Goal: Transaction & Acquisition: Purchase product/service

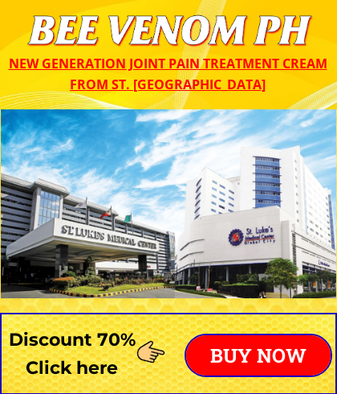
click at [278, 355] on p "BUY NOW" at bounding box center [258, 355] width 145 height 40
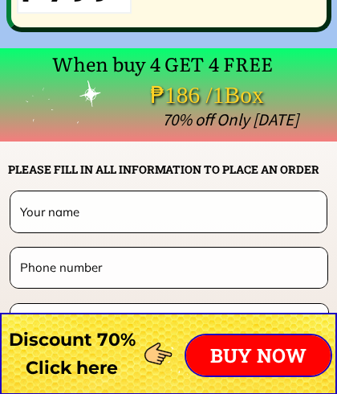
scroll to position [12553, 0]
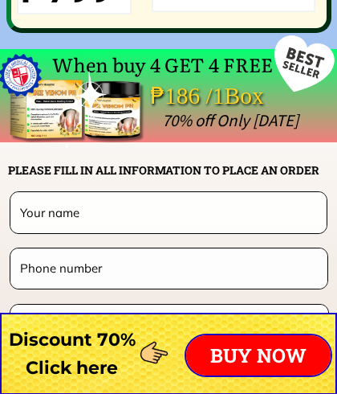
click at [71, 232] on input "text" at bounding box center [168, 212] width 304 height 40
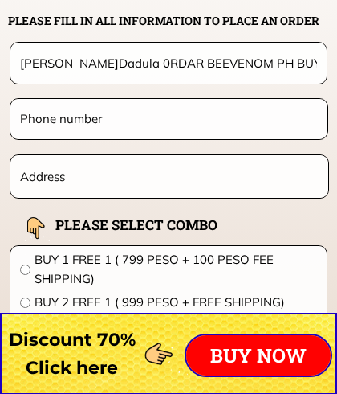
scroll to position [12729, 0]
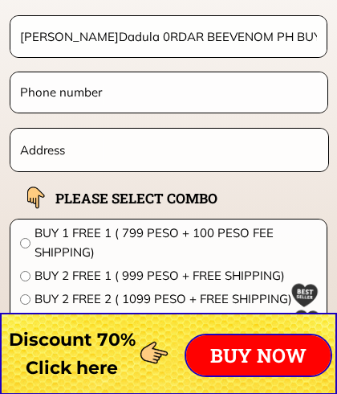
type input "[PERSON_NAME]Dadula 0RDAR BEEVENOM PH BUY 1 GET 1 799 -70% OFF HOT"
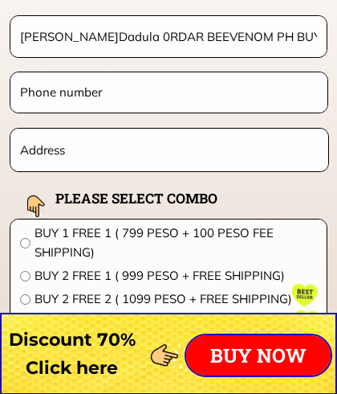
click at [99, 90] on input "tel" at bounding box center [169, 91] width 306 height 39
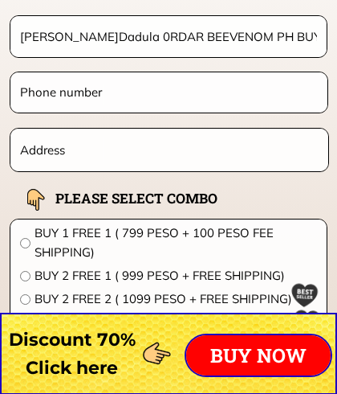
click at [114, 92] on input "tel" at bounding box center [169, 91] width 306 height 39
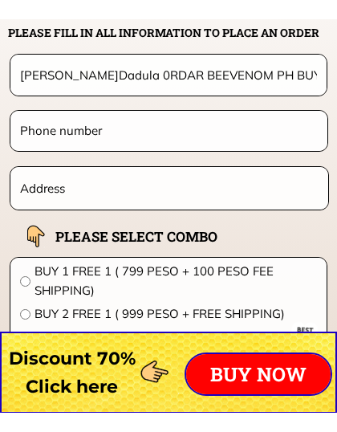
scroll to position [12706, 0]
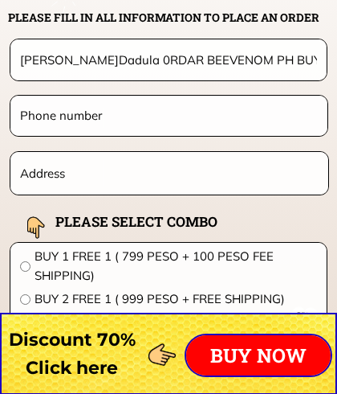
click at [79, 120] on input "tel" at bounding box center [169, 115] width 306 height 39
click at [80, 121] on input "tel" at bounding box center [169, 115] width 306 height 39
click at [80, 122] on input "tel" at bounding box center [169, 115] width 306 height 39
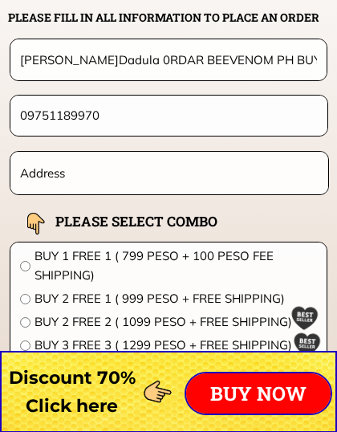
scroll to position [12727, 0]
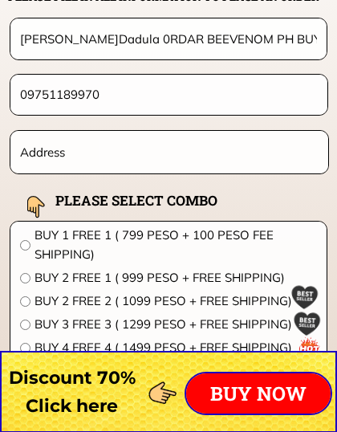
type input "09751189970"
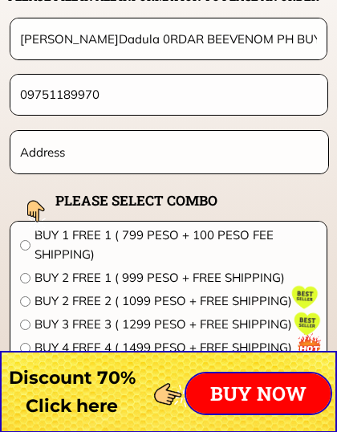
click at [54, 155] on input "text" at bounding box center [169, 152] width 307 height 43
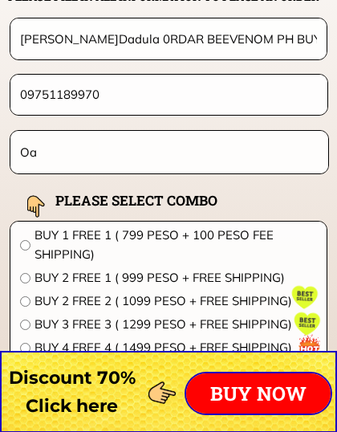
type input "O"
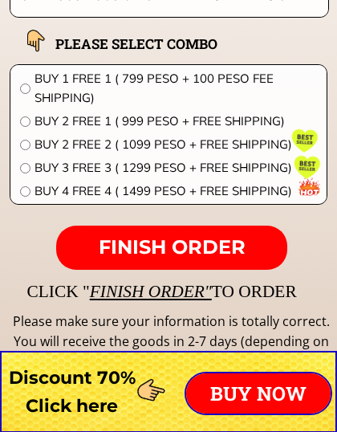
scroll to position [12884, 0]
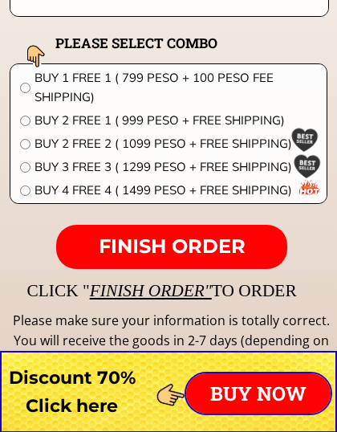
type input "OLD BOSO BOSO SITIO MALAKING PARANG CARNESTION [GEOGRAPHIC_DATA][PERSON_NAME] W…"
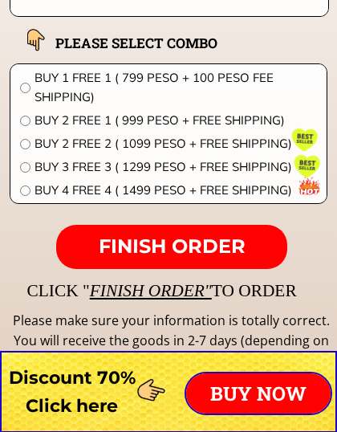
click at [314, 226] on form "FINISH ORDER [PERSON_NAME] v.Dadula 0RDAR BEEVENOM PH BUY 1 GET 1 799 -70% OFF …" at bounding box center [69, 64] width 520 height 409
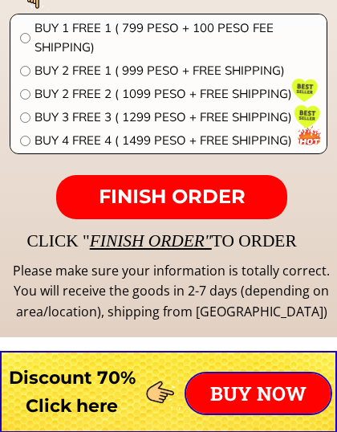
scroll to position [12940, 0]
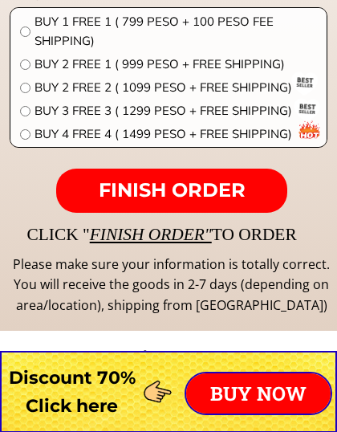
click at [316, 177] on form "FINISH ORDER [PERSON_NAME] v.Dadula 0RDAR BEEVENOM PH BUY 1 GET 1 799 -70% OFF …" at bounding box center [69, 8] width 520 height 409
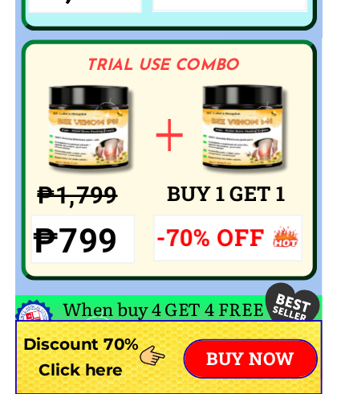
scroll to position [12281, 0]
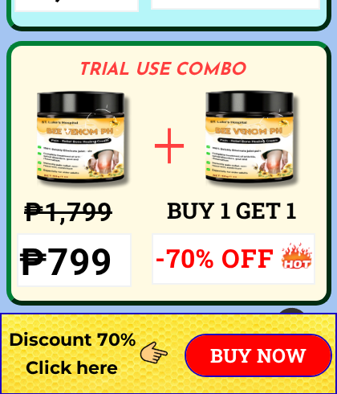
click at [226, 257] on h3 "-70% OFF" at bounding box center [216, 257] width 123 height 41
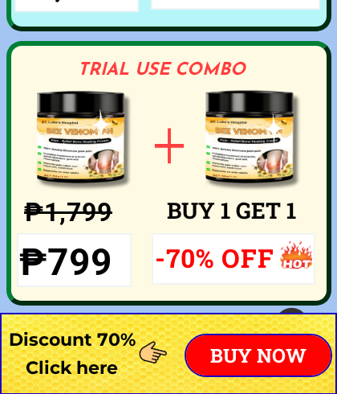
click at [110, 200] on h3 "₱1,799" at bounding box center [85, 212] width 123 height 41
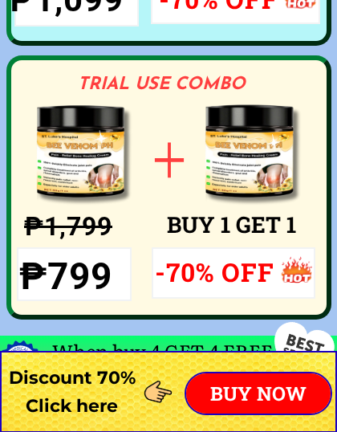
scroll to position [12268, 0]
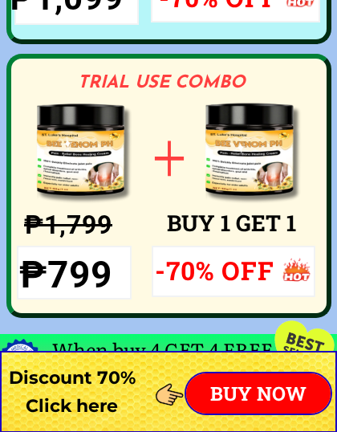
click at [272, 230] on h3 "BUY 1 GET 1" at bounding box center [291, 224] width 249 height 36
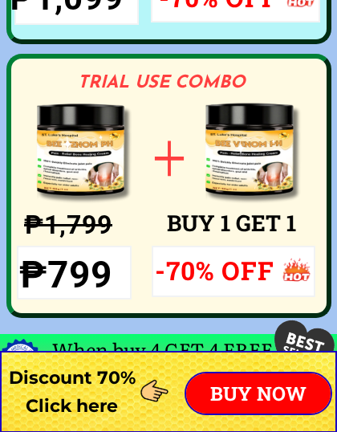
click at [278, 230] on h3 "BUY 1 GET 1" at bounding box center [291, 224] width 249 height 36
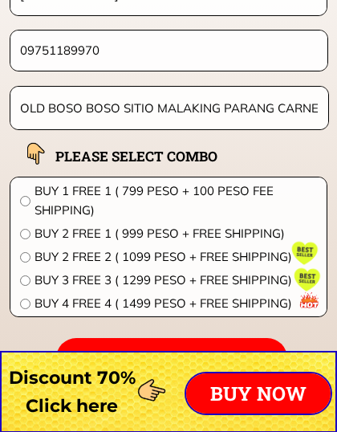
scroll to position [12774, 0]
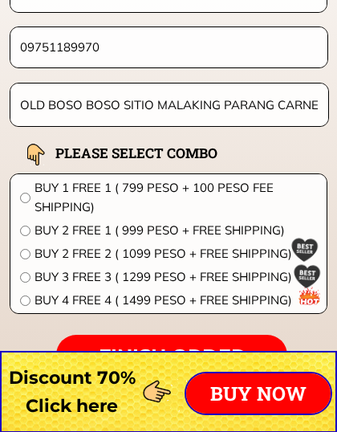
click at [263, 186] on span "BUY 1 FREE 1 ( 799 PESO + 100 PESO FEE SHIPPING)" at bounding box center [176, 197] width 283 height 39
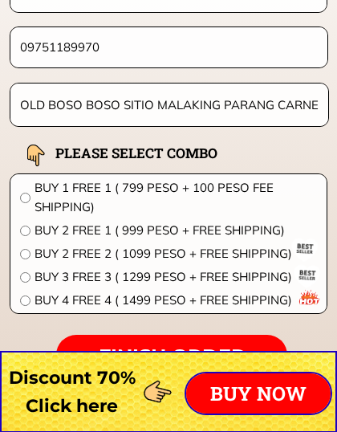
radio input "true"
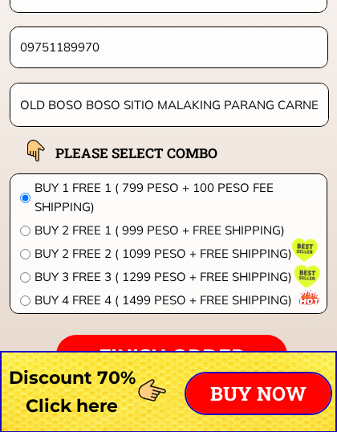
click at [242, 182] on span "BUY 1 FREE 1 ( 799 PESO + 100 PESO FEE SHIPPING)" at bounding box center [176, 197] width 283 height 39
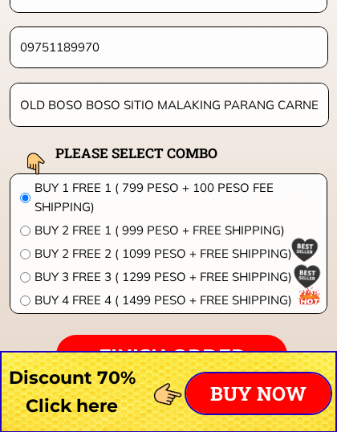
click at [243, 183] on span "BUY 1 FREE 1 ( 799 PESO + 100 PESO FEE SHIPPING)" at bounding box center [176, 197] width 283 height 39
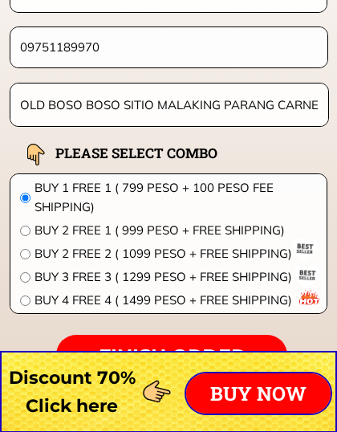
click at [244, 184] on span "BUY 1 FREE 1 ( 799 PESO + 100 PESO FEE SHIPPING)" at bounding box center [176, 197] width 283 height 39
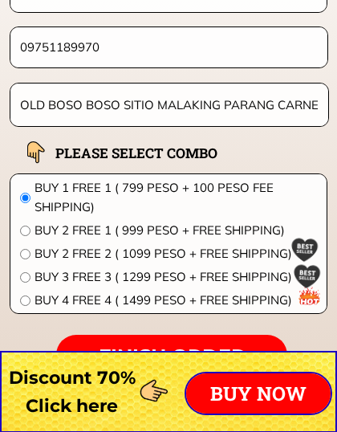
click at [180, 153] on h2 "PLEASE SELECT COMBO" at bounding box center [156, 153] width 202 height 22
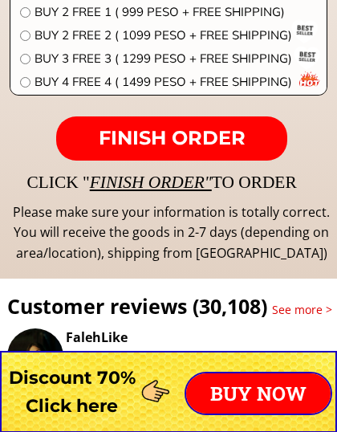
scroll to position [12995, 0]
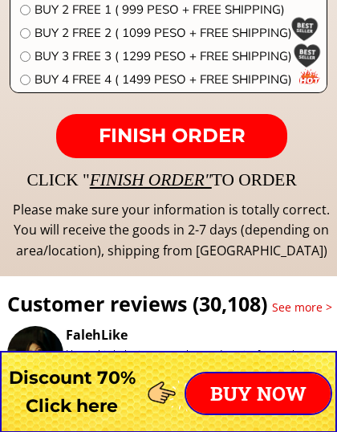
click at [265, 393] on p "BUY NOW" at bounding box center [258, 393] width 145 height 40
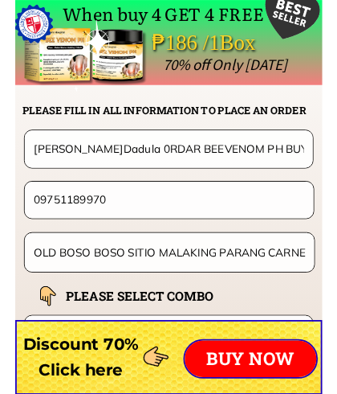
scroll to position [12596, 0]
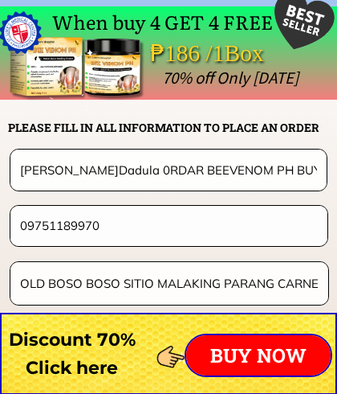
click at [290, 279] on input "OLD BOSO BOSO SITIO MALAKING PARANG CARNESTION [GEOGRAPHIC_DATA][PERSON_NAME] W…" at bounding box center [169, 283] width 307 height 43
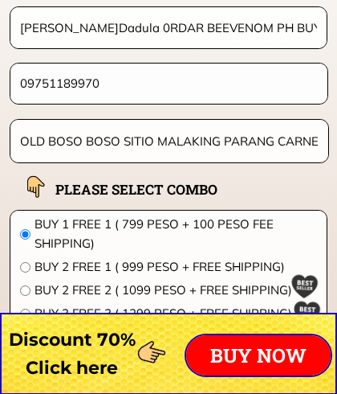
click at [305, 145] on input "OLD BOSO BOSO SITIO MALAKING PARANG CARNESTION [GEOGRAPHIC_DATA][PERSON_NAME] W…" at bounding box center [169, 141] width 307 height 43
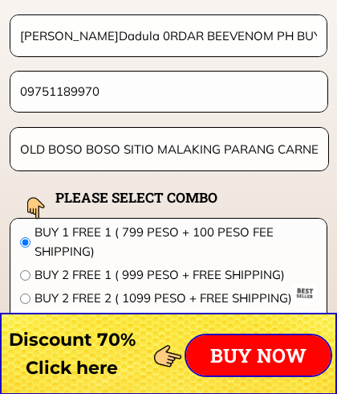
scroll to position [12729, 0]
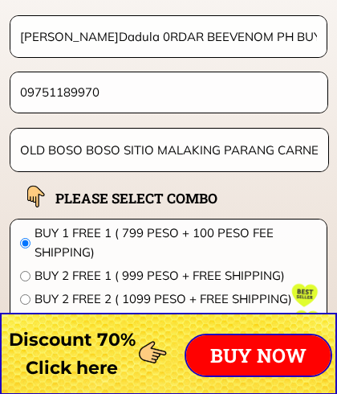
click at [306, 150] on input "OLD BOSO BOSO SITIO MALAKING PARANG CARNESTION [GEOGRAPHIC_DATA][PERSON_NAME] W…" at bounding box center [169, 150] width 307 height 43
click at [315, 148] on input "OLD BOSO BOSO SITIO MALAKING PARANG CARNESTION [GEOGRAPHIC_DATA][PERSON_NAME] W…" at bounding box center [169, 150] width 307 height 43
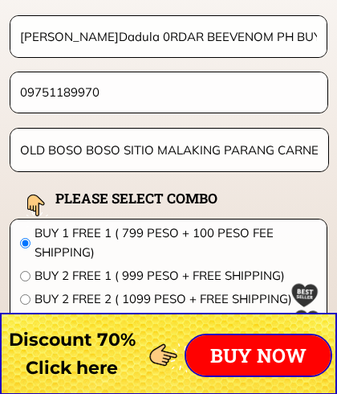
click at [316, 149] on input "OLD BOSO BOSO SITIO MALAKING PARANG CARNESTION [GEOGRAPHIC_DATA][PERSON_NAME] W…" at bounding box center [169, 150] width 307 height 43
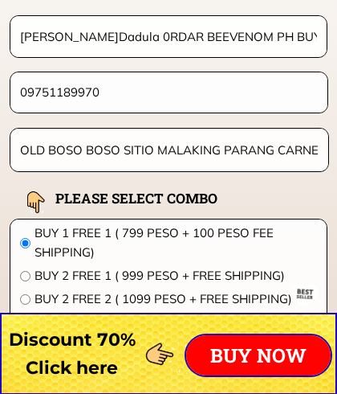
click at [303, 149] on input "OLD BOSO BOSO SITIO MALAKING PARANG CARNESTION [GEOGRAPHIC_DATA][PERSON_NAME] W…" at bounding box center [169, 150] width 307 height 43
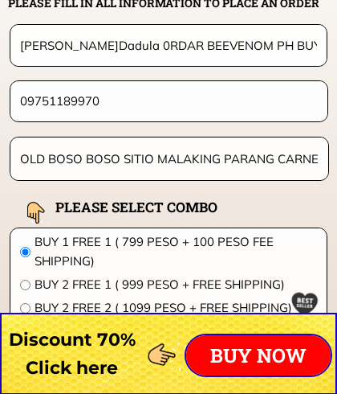
scroll to position [12730, 0]
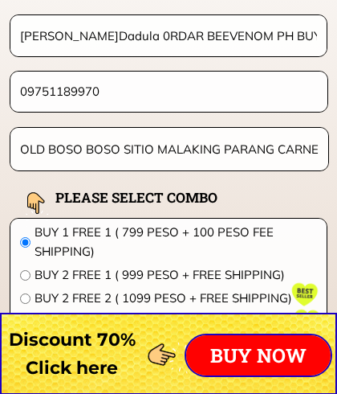
click at [143, 151] on input "OLD BOSO BOSO SITIO MALAKING PARANG CARNESTION [GEOGRAPHIC_DATA][PERSON_NAME] W…" at bounding box center [169, 149] width 307 height 43
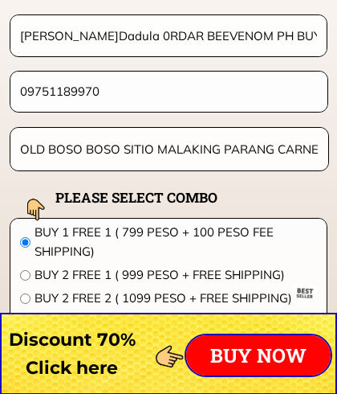
click at [211, 145] on input "OLD BOSO BOSO SITIO MALAKING PARANG CARNESTION [GEOGRAPHIC_DATA][PERSON_NAME] W…" at bounding box center [169, 149] width 307 height 43
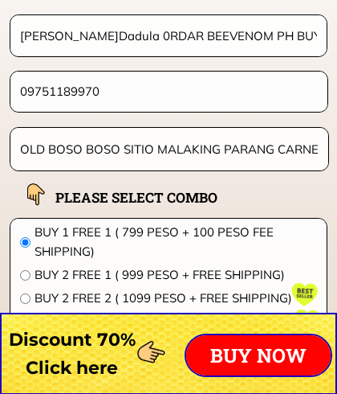
click at [276, 142] on input "OLD BOSO BOSO SITIO MALAKING PARANG CARNESTION [GEOGRAPHIC_DATA][PERSON_NAME] W…" at bounding box center [169, 149] width 307 height 43
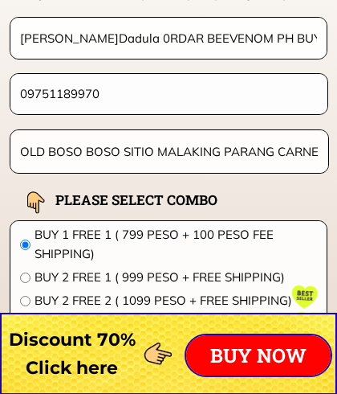
click at [312, 150] on input "OLD BOSO BOSO SITIO MALAKING PARANG CARNESTION [GEOGRAPHIC_DATA][PERSON_NAME] W…" at bounding box center [169, 151] width 307 height 43
click at [143, 147] on input "OLD BOSO BOSO SITIO MALAKING PARANG CARNESTION [GEOGRAPHIC_DATA][PERSON_NAME] W…" at bounding box center [169, 151] width 307 height 43
click at [142, 149] on input "OLD BOSO BOSO SITIO MALAKING PARANG CARNESTION [GEOGRAPHIC_DATA][PERSON_NAME] W…" at bounding box center [169, 151] width 307 height 43
click at [137, 146] on input "OLD BOSO BOSO SITIO MALAKING PARANG CARNESTION [GEOGRAPHIC_DATA][PERSON_NAME] W…" at bounding box center [169, 151] width 307 height 43
click at [138, 150] on input "OLD BOSO BOSO SITIO MALAKING PARANG CARNESTION [GEOGRAPHIC_DATA][PERSON_NAME] W…" at bounding box center [169, 151] width 307 height 43
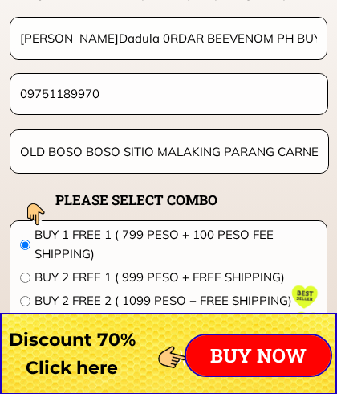
click at [142, 149] on input "OLD BOSO BOSO SITIO MALAKING PARANG CARNESTION [GEOGRAPHIC_DATA][PERSON_NAME] W…" at bounding box center [169, 151] width 307 height 43
click at [130, 147] on input "OLD BOSO BOSO SITIO MALAKING PARANG CARNESTION [GEOGRAPHIC_DATA][PERSON_NAME] W…" at bounding box center [169, 151] width 307 height 43
click at [139, 146] on input "OLD BOSO BOSO SITIO MALAKING PARANG CARNESTION [GEOGRAPHIC_DATA][PERSON_NAME] W…" at bounding box center [169, 151] width 307 height 43
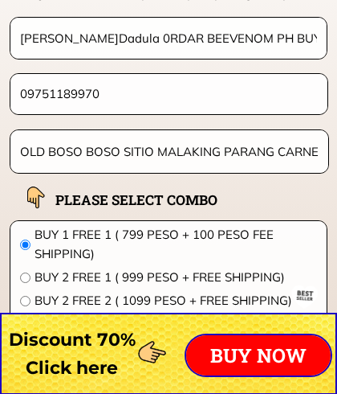
click at [137, 151] on input "OLD BOSO BOSO SITIO MALAKING PARANG CARNESTION [GEOGRAPHIC_DATA][PERSON_NAME] W…" at bounding box center [169, 151] width 307 height 43
click at [131, 154] on input "OLD BOSO BOSO SITIO MALAKING PARANG CARNESTION [GEOGRAPHIC_DATA][PERSON_NAME] W…" at bounding box center [169, 151] width 307 height 43
click at [133, 148] on input "OLD BOSO BOSO SITIO MALAKING PARANG CARNESTION [GEOGRAPHIC_DATA][PERSON_NAME] W…" at bounding box center [169, 151] width 307 height 43
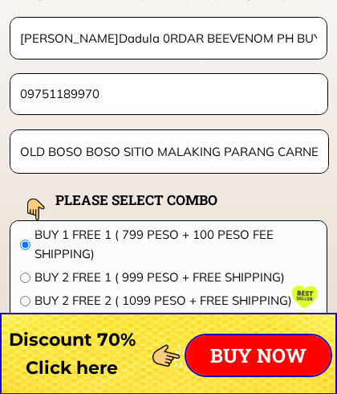
click at [140, 145] on input "OLD BOSO BOSO SITIO MALAKING PARANG CARNESTION [GEOGRAPHIC_DATA][PERSON_NAME] W…" at bounding box center [169, 151] width 307 height 43
click at [135, 151] on input "OLD BOSO BOSO SITIO MALAKING PARANG CARNESTION [GEOGRAPHIC_DATA][PERSON_NAME] W…" at bounding box center [169, 151] width 307 height 43
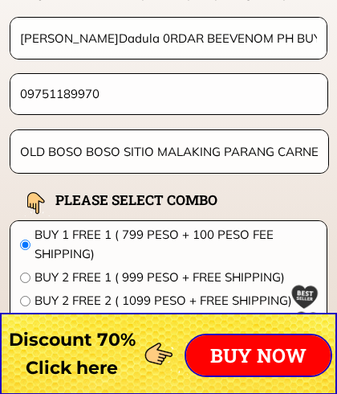
click at [138, 152] on input "OLD BOSO BOSO SITIO MALAKING PARANG CARNESTION [GEOGRAPHIC_DATA][PERSON_NAME] W…" at bounding box center [169, 151] width 307 height 43
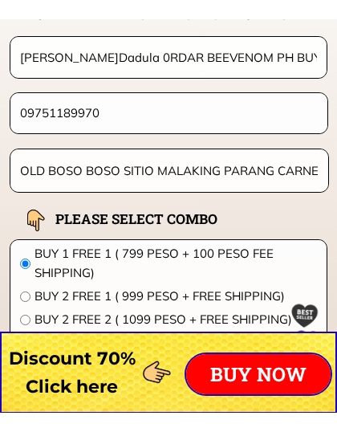
scroll to position [12745, 0]
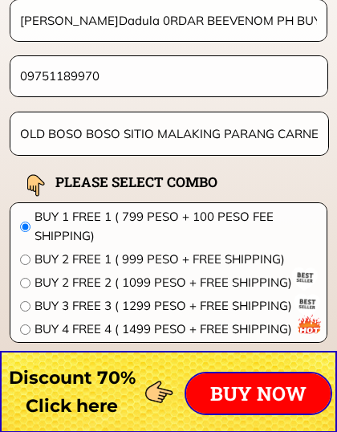
click at [141, 136] on input "OLD BOSO BOSO SITIO MALAKING PARANG CARNESTION [GEOGRAPHIC_DATA][PERSON_NAME] W…" at bounding box center [169, 133] width 307 height 43
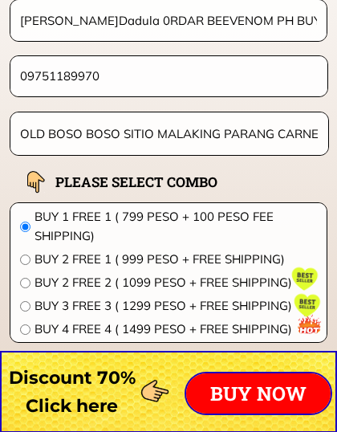
click at [139, 130] on input "OLD BOSO BOSO SITIO MALAKING PARANG CARNESTION [GEOGRAPHIC_DATA][PERSON_NAME] W…" at bounding box center [169, 133] width 307 height 43
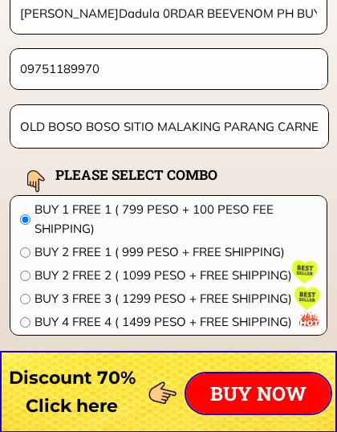
scroll to position [12767, 0]
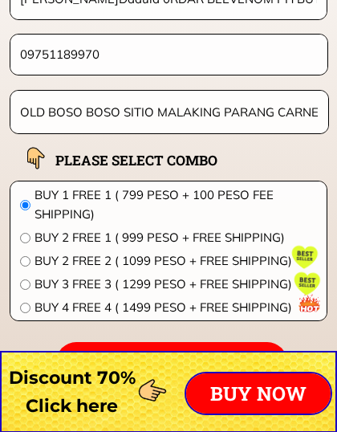
click at [300, 112] on input "OLD BOSO BOSO SITIO MALAKING PARANG CARNESTION [GEOGRAPHIC_DATA][PERSON_NAME] W…" at bounding box center [169, 112] width 307 height 43
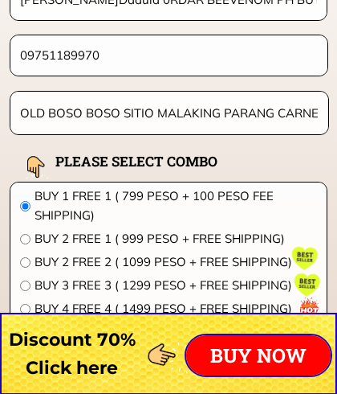
scroll to position [12765, 0]
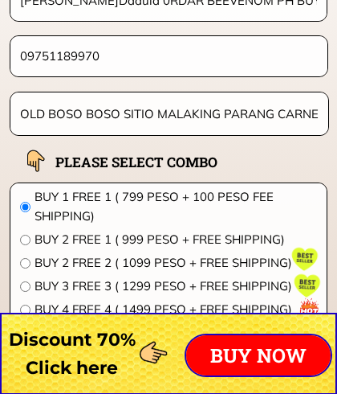
click at [308, 112] on input "OLD BOSO BOSO SITIO MALAKING PARANG CARNESTION [GEOGRAPHIC_DATA][PERSON_NAME] W…" at bounding box center [169, 113] width 307 height 43
click at [317, 111] on input "OLD BOSO BOSO SITIO MALAKING PARANG CARNESTION [GEOGRAPHIC_DATA][PERSON_NAME] W…" at bounding box center [169, 113] width 307 height 43
click at [316, 111] on input "OLD BOSO BOSO SITIO MALAKING PARANG CARNESTION [GEOGRAPHIC_DATA][PERSON_NAME] W…" at bounding box center [169, 113] width 307 height 43
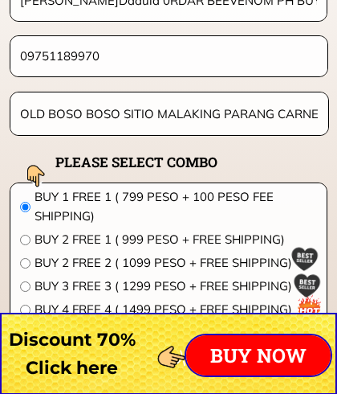
click at [133, 111] on input "OLD BOSO BOSO SITIO MALAKING PARANG CARNESTION [GEOGRAPHIC_DATA][PERSON_NAME] W…" at bounding box center [169, 113] width 307 height 43
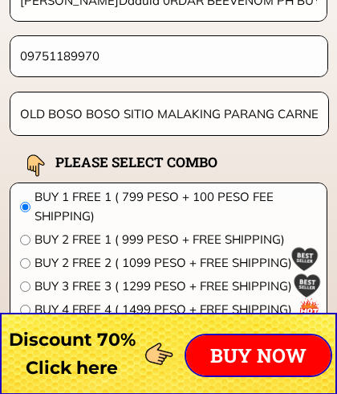
click at [139, 109] on input "OLD BOSO BOSO SITIO MALAKING PARANG CARNESTION [GEOGRAPHIC_DATA][PERSON_NAME] W…" at bounding box center [169, 113] width 307 height 43
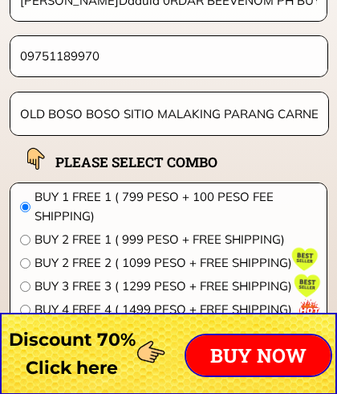
click at [255, 335] on p "BUY NOW" at bounding box center [258, 355] width 145 height 40
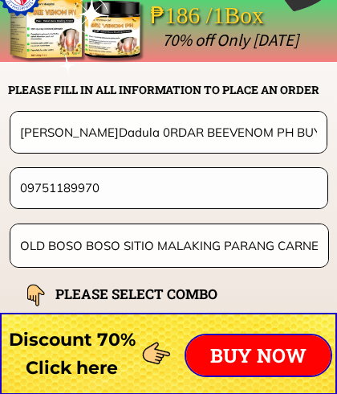
scroll to position [12602, 0]
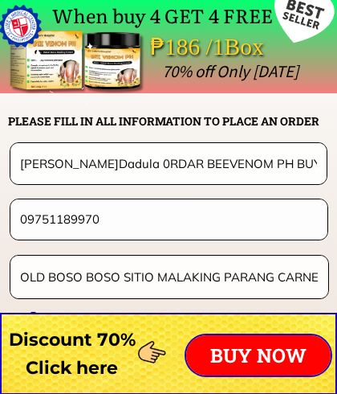
click at [241, 356] on p "BUY NOW" at bounding box center [258, 355] width 145 height 40
click at [220, 349] on p "BUY NOW" at bounding box center [258, 355] width 145 height 40
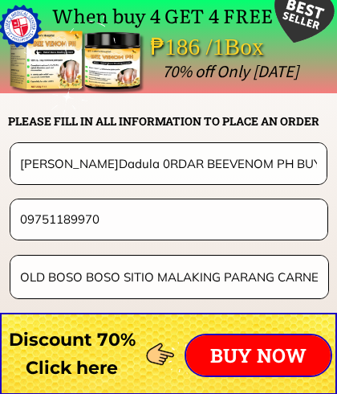
click at [210, 357] on p "BUY NOW" at bounding box center [258, 355] width 145 height 40
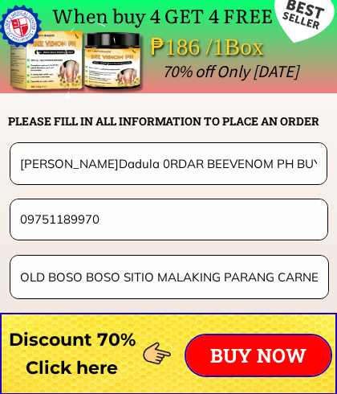
click at [244, 345] on p "BUY NOW" at bounding box center [258, 355] width 145 height 40
click at [236, 347] on p "BUY NOW" at bounding box center [258, 355] width 145 height 40
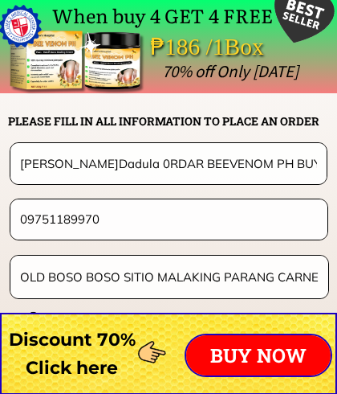
click at [236, 349] on p "BUY NOW" at bounding box center [258, 355] width 145 height 40
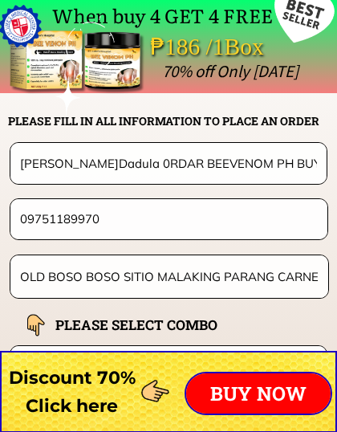
click at [263, 393] on p "BUY NOW" at bounding box center [258, 393] width 145 height 40
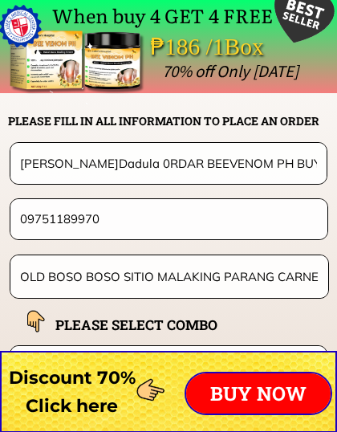
click at [294, 388] on p "BUY NOW" at bounding box center [258, 393] width 145 height 40
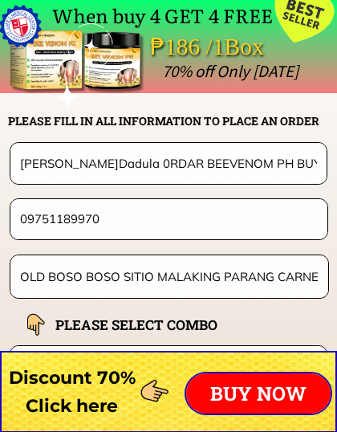
click at [271, 388] on p "BUY NOW" at bounding box center [258, 393] width 145 height 40
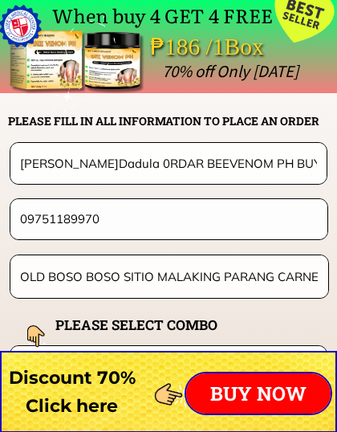
click at [239, 388] on p "BUY NOW" at bounding box center [258, 393] width 145 height 40
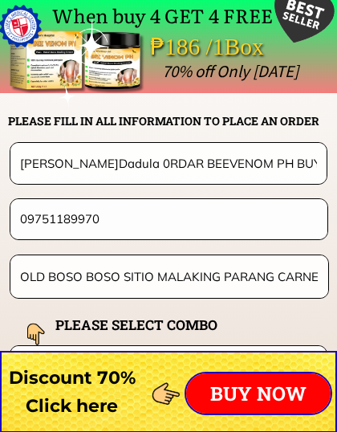
click at [232, 390] on p "BUY NOW" at bounding box center [258, 393] width 145 height 40
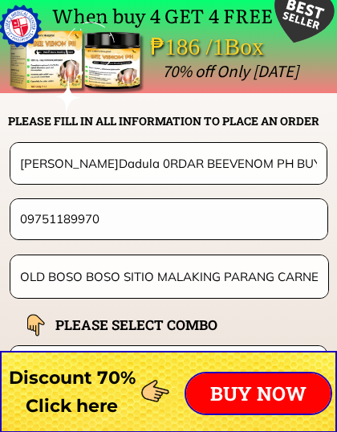
click at [234, 390] on p "BUY NOW" at bounding box center [258, 393] width 145 height 40
click at [264, 383] on p "BUY NOW" at bounding box center [258, 393] width 145 height 40
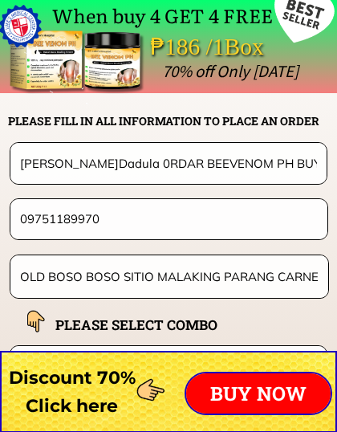
click at [291, 384] on p "BUY NOW" at bounding box center [258, 393] width 145 height 40
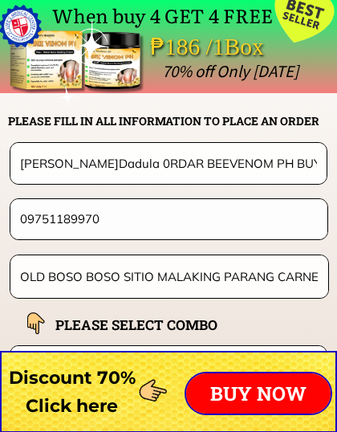
click at [294, 387] on p "BUY NOW" at bounding box center [258, 393] width 145 height 40
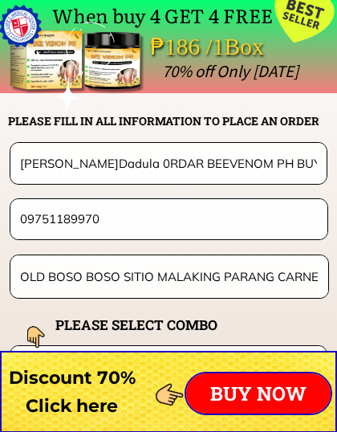
click at [251, 393] on p "BUY NOW" at bounding box center [258, 393] width 145 height 40
click at [248, 392] on p "BUY NOW" at bounding box center [258, 393] width 145 height 40
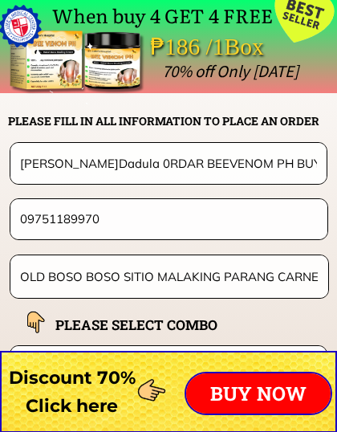
click at [243, 391] on p "BUY NOW" at bounding box center [258, 393] width 145 height 40
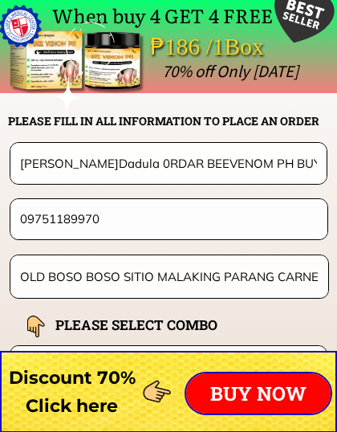
click at [236, 393] on p "BUY NOW" at bounding box center [258, 393] width 145 height 40
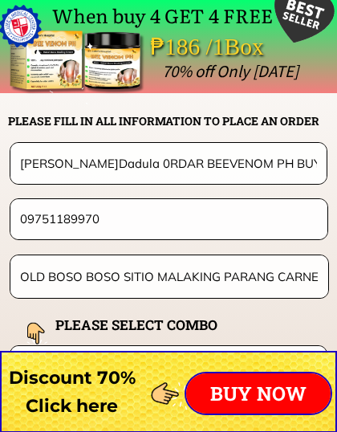
click at [234, 393] on p "BUY NOW" at bounding box center [258, 393] width 145 height 40
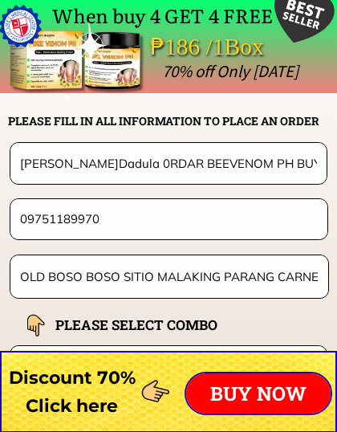
click at [212, 385] on p "BUY NOW" at bounding box center [258, 393] width 145 height 40
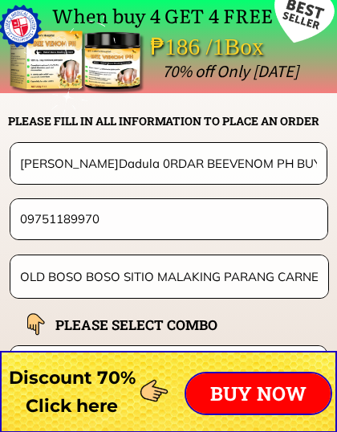
click at [217, 391] on p "BUY NOW" at bounding box center [258, 393] width 145 height 40
click at [218, 388] on p "BUY NOW" at bounding box center [258, 393] width 145 height 40
click at [217, 382] on p "BUY NOW" at bounding box center [258, 393] width 145 height 40
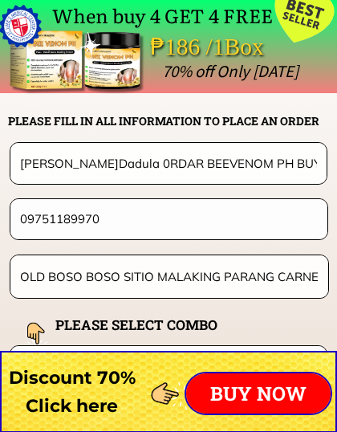
click at [88, 372] on h3 "Discount 70% Click here" at bounding box center [72, 392] width 144 height 56
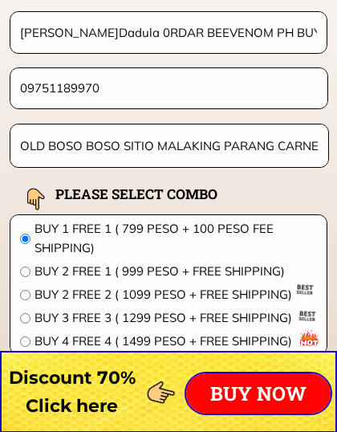
scroll to position [12734, 0]
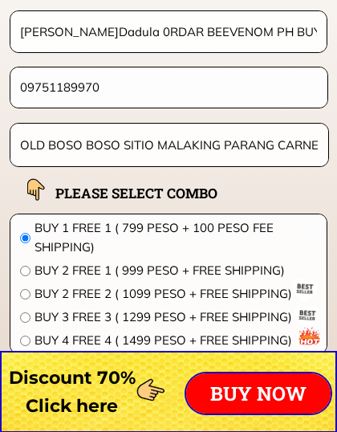
click at [259, 393] on p "BUY NOW" at bounding box center [258, 393] width 145 height 40
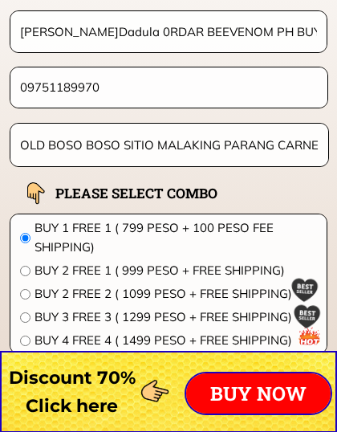
click at [255, 393] on p "BUY NOW" at bounding box center [258, 393] width 145 height 40
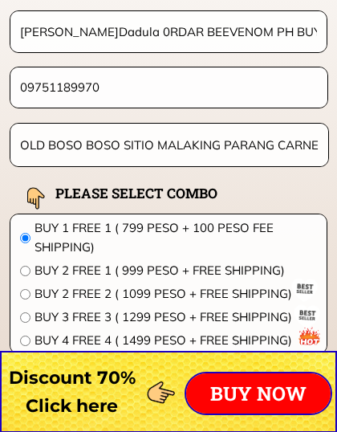
click at [249, 390] on p "BUY NOW" at bounding box center [258, 393] width 145 height 40
click at [243, 393] on div at bounding box center [168, 392] width 337 height 82
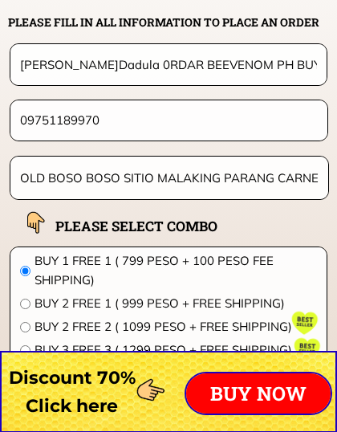
scroll to position [12602, 0]
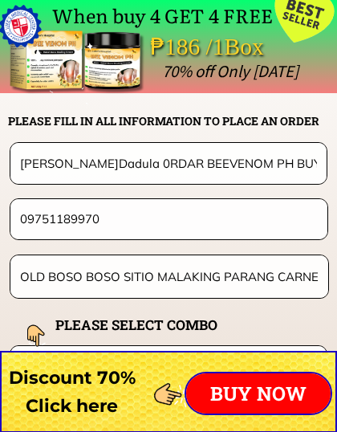
click at [239, 386] on p "BUY NOW" at bounding box center [258, 393] width 145 height 40
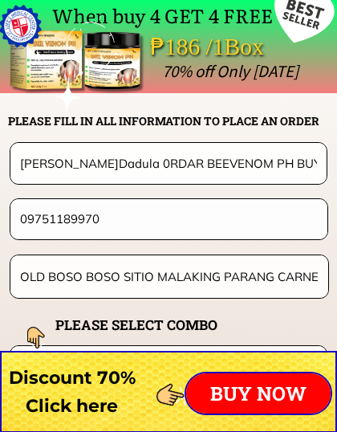
click at [244, 386] on p "BUY NOW" at bounding box center [258, 393] width 145 height 40
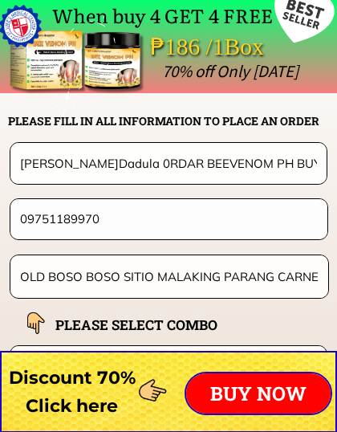
click at [239, 386] on p "BUY NOW" at bounding box center [258, 393] width 145 height 40
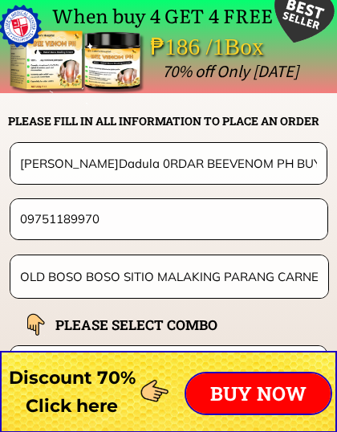
click at [236, 386] on p "BUY NOW" at bounding box center [258, 393] width 145 height 40
click at [236, 383] on p "BUY NOW" at bounding box center [258, 393] width 145 height 40
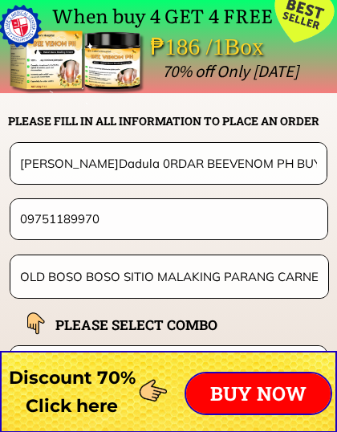
scroll to position [12615, 0]
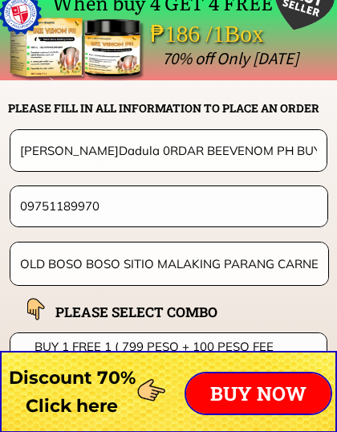
click at [238, 393] on p "BUY NOW" at bounding box center [258, 393] width 145 height 40
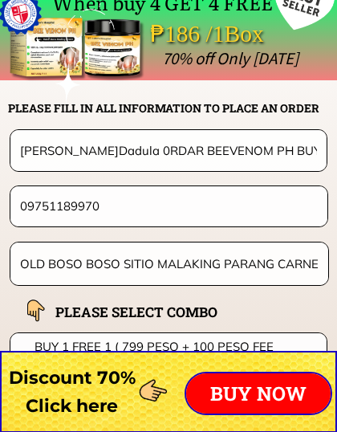
click at [262, 390] on p "BUY NOW" at bounding box center [258, 393] width 145 height 40
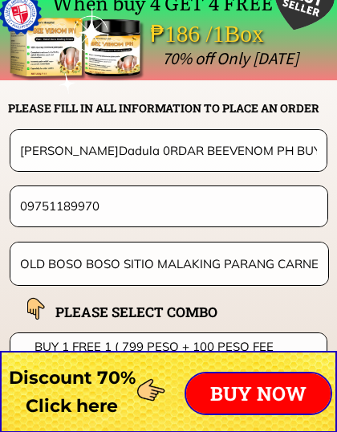
click at [263, 390] on p "BUY NOW" at bounding box center [258, 393] width 145 height 40
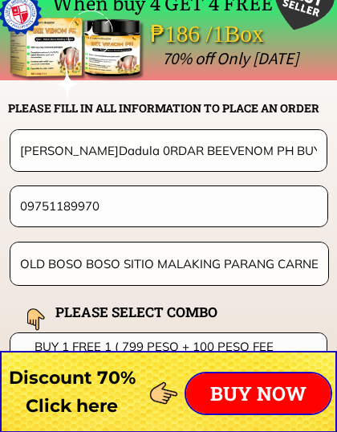
click at [244, 391] on p "BUY NOW" at bounding box center [258, 393] width 145 height 40
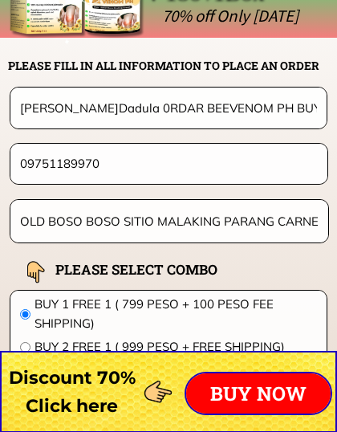
click at [244, 391] on p "BUY NOW" at bounding box center [258, 393] width 145 height 40
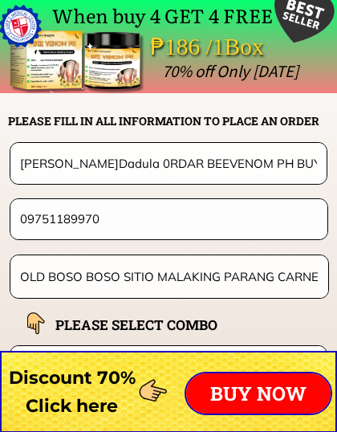
click at [247, 388] on p "BUY NOW" at bounding box center [258, 393] width 145 height 40
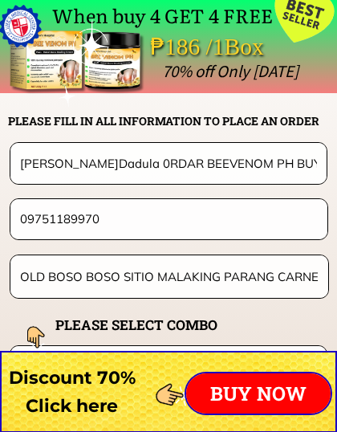
click at [249, 386] on p "BUY NOW" at bounding box center [258, 393] width 145 height 40
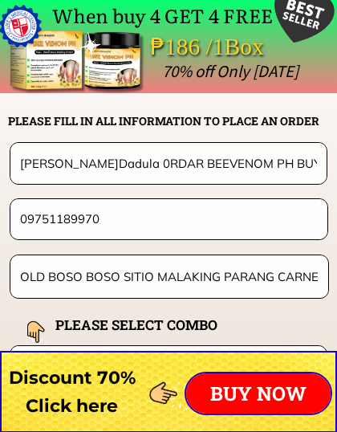
click at [250, 388] on p "BUY NOW" at bounding box center [258, 393] width 145 height 40
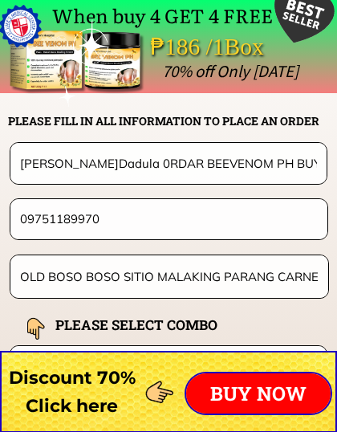
click at [251, 393] on p "BUY NOW" at bounding box center [258, 393] width 145 height 40
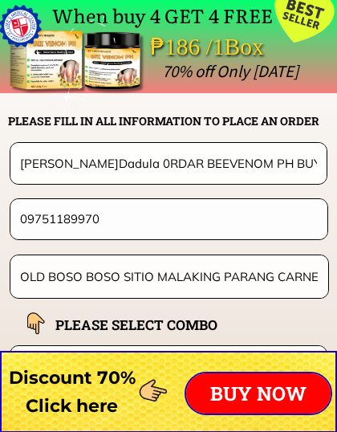
click at [251, 390] on p "BUY NOW" at bounding box center [258, 393] width 145 height 40
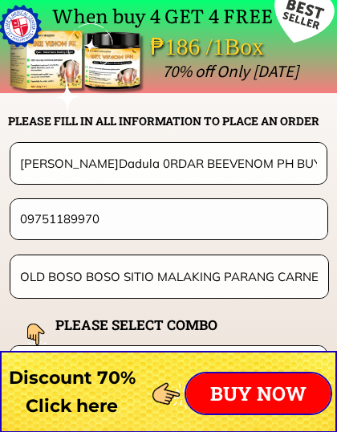
click at [267, 381] on p "BUY NOW" at bounding box center [258, 393] width 145 height 40
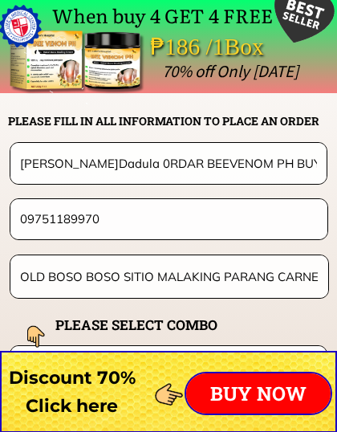
click at [259, 385] on p "BUY NOW" at bounding box center [258, 393] width 145 height 40
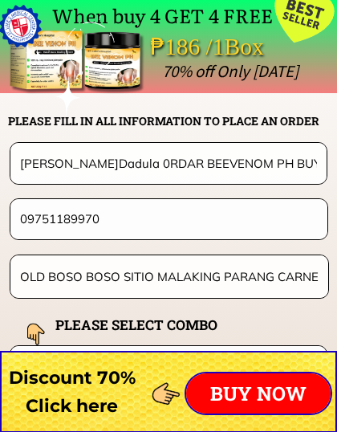
click at [255, 387] on p "BUY NOW" at bounding box center [258, 393] width 145 height 40
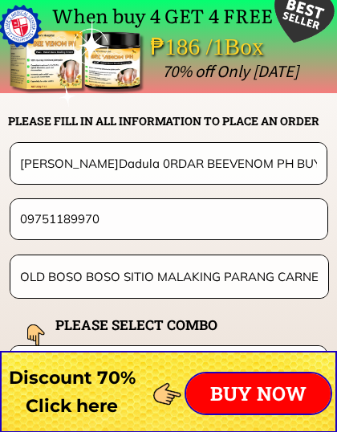
click at [235, 393] on p "BUY NOW" at bounding box center [258, 393] width 145 height 40
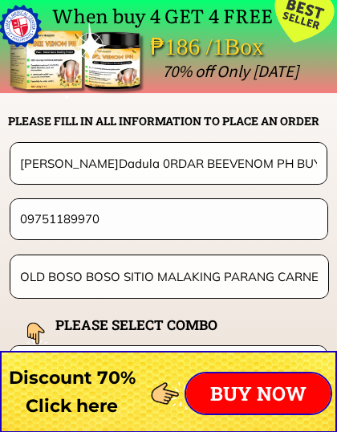
click at [261, 385] on p "BUY NOW" at bounding box center [258, 393] width 145 height 40
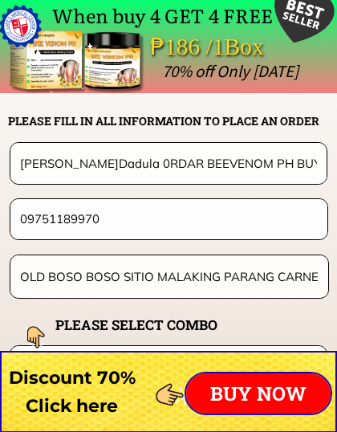
click at [260, 381] on p "BUY NOW" at bounding box center [258, 393] width 145 height 40
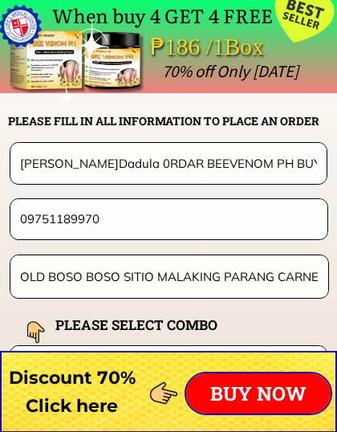
click at [255, 384] on p "BUY NOW" at bounding box center [258, 393] width 145 height 40
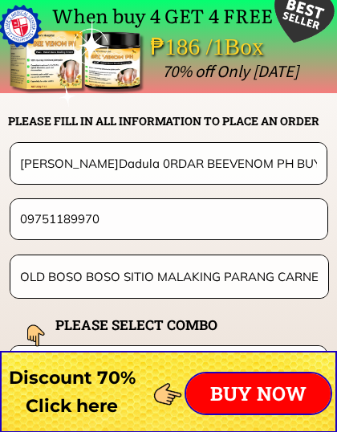
click at [255, 383] on p "BUY NOW" at bounding box center [258, 393] width 145 height 40
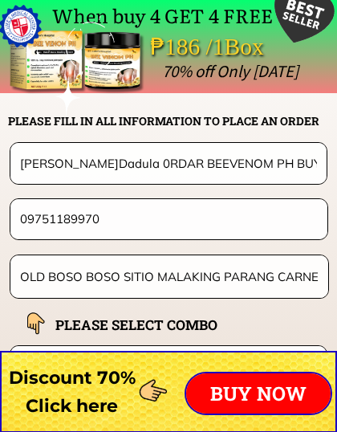
click at [255, 377] on p "BUY NOW" at bounding box center [258, 393] width 145 height 40
click at [256, 377] on p "BUY NOW" at bounding box center [258, 393] width 145 height 40
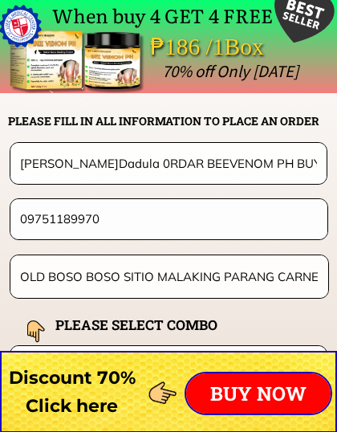
click at [249, 385] on p "BUY NOW" at bounding box center [258, 393] width 145 height 40
click at [250, 390] on p "BUY NOW" at bounding box center [258, 393] width 145 height 40
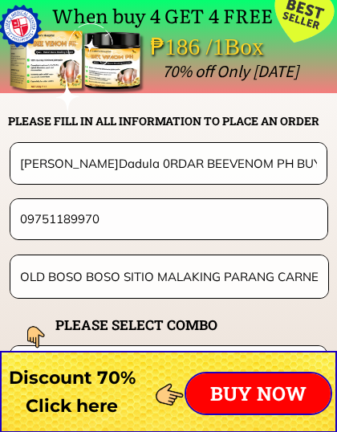
click at [255, 385] on p "BUY NOW" at bounding box center [258, 393] width 145 height 40
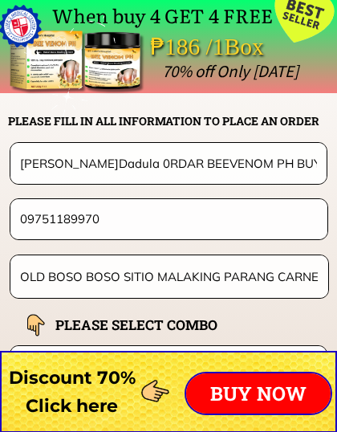
click at [255, 387] on p "BUY NOW" at bounding box center [258, 393] width 145 height 40
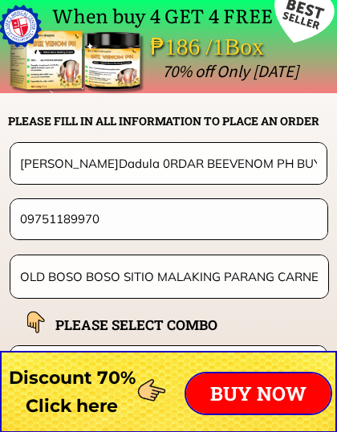
click at [253, 388] on p "BUY NOW" at bounding box center [258, 393] width 145 height 40
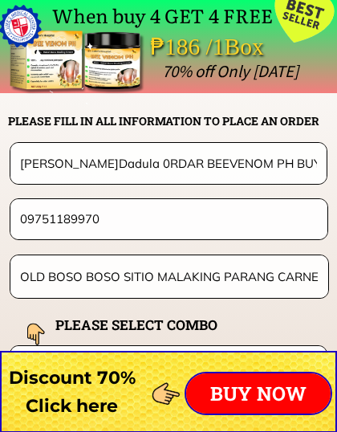
click at [256, 386] on p "BUY NOW" at bounding box center [258, 393] width 145 height 40
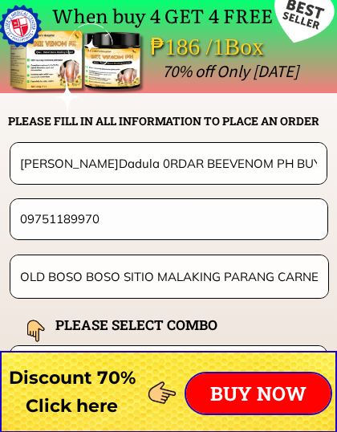
click at [261, 381] on p "BUY NOW" at bounding box center [258, 393] width 145 height 40
click at [256, 385] on p "BUY NOW" at bounding box center [258, 393] width 145 height 40
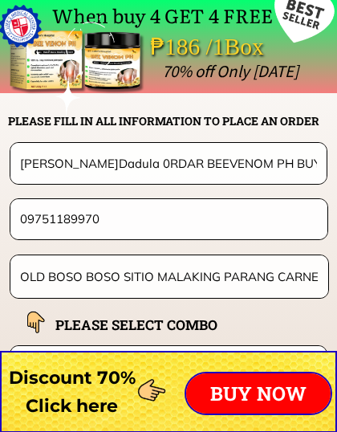
click at [244, 392] on p "BUY NOW" at bounding box center [258, 393] width 145 height 40
click at [245, 389] on p "BUY NOW" at bounding box center [258, 393] width 145 height 40
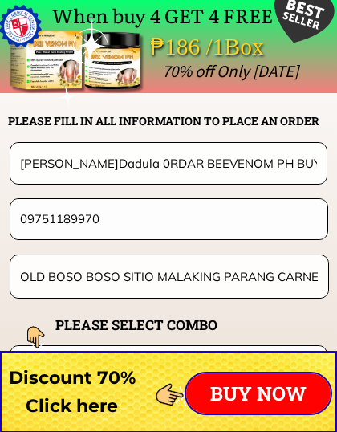
click at [243, 390] on p "BUY NOW" at bounding box center [258, 393] width 145 height 40
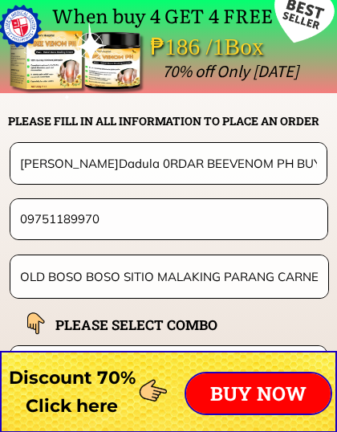
click at [242, 393] on p "BUY NOW" at bounding box center [258, 393] width 145 height 40
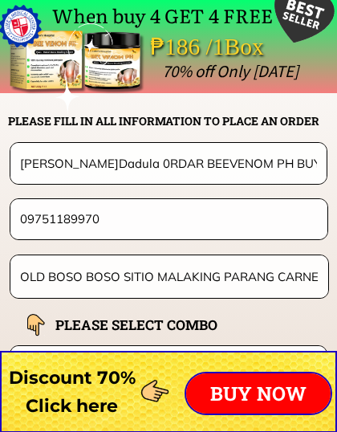
click at [244, 391] on p "BUY NOW" at bounding box center [258, 393] width 145 height 40
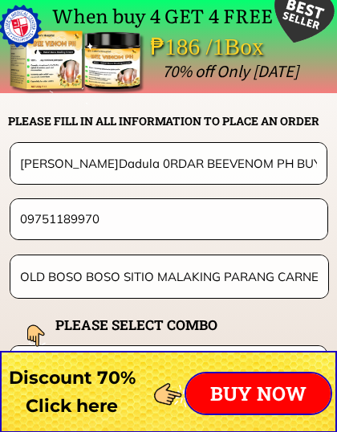
click at [247, 390] on p "BUY NOW" at bounding box center [258, 393] width 145 height 40
click at [248, 389] on p "BUY NOW" at bounding box center [258, 393] width 145 height 40
click at [247, 389] on p "BUY NOW" at bounding box center [258, 393] width 145 height 40
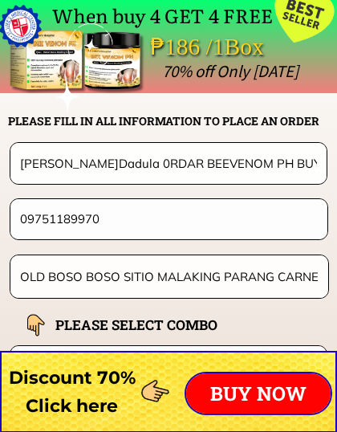
click at [248, 389] on p "BUY NOW" at bounding box center [258, 393] width 145 height 40
click at [243, 390] on p "BUY NOW" at bounding box center [258, 393] width 145 height 40
click at [247, 392] on p "BUY NOW" at bounding box center [258, 393] width 145 height 40
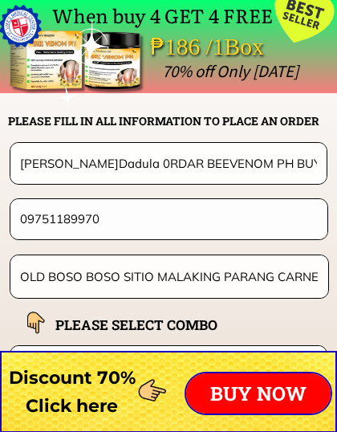
click at [247, 391] on p "BUY NOW" at bounding box center [258, 393] width 145 height 40
click at [246, 393] on p "BUY NOW" at bounding box center [258, 393] width 145 height 40
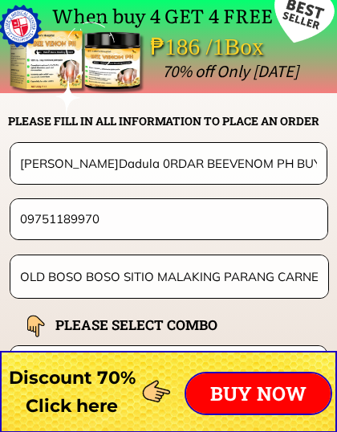
click at [245, 393] on p "BUY NOW" at bounding box center [258, 393] width 145 height 40
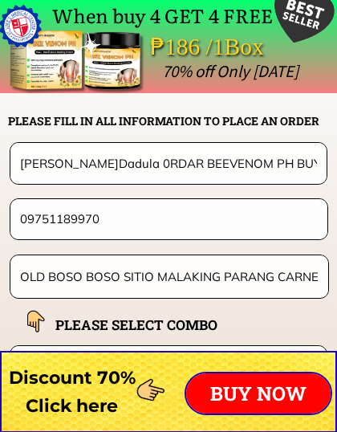
click at [246, 392] on p "BUY NOW" at bounding box center [258, 393] width 145 height 40
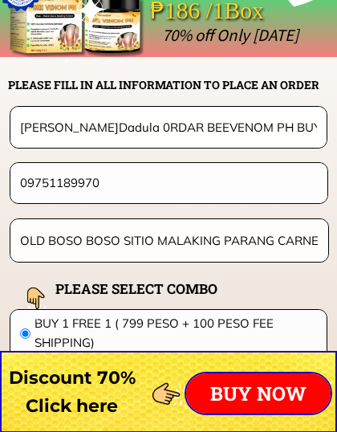
scroll to position [12639, 0]
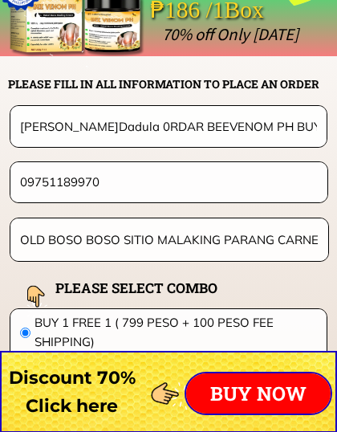
click at [263, 386] on p "BUY NOW" at bounding box center [258, 393] width 145 height 40
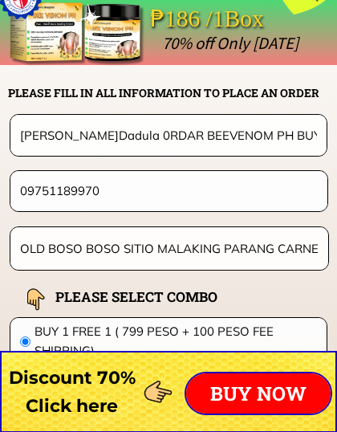
scroll to position [12602, 0]
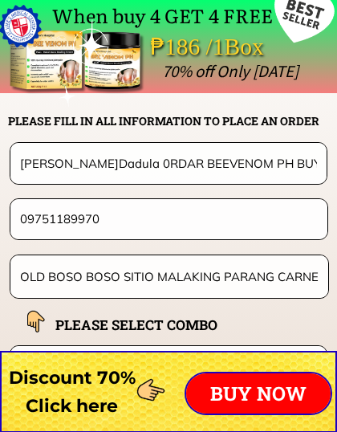
click at [299, 386] on p "BUY NOW" at bounding box center [258, 393] width 145 height 40
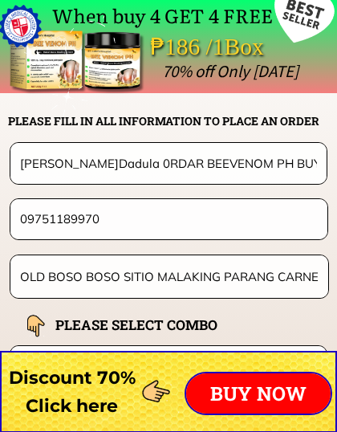
click at [265, 381] on p "BUY NOW" at bounding box center [258, 393] width 145 height 40
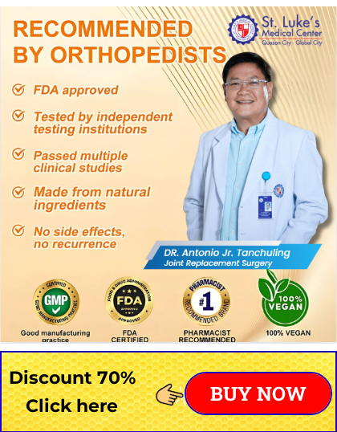
scroll to position [9120, 0]
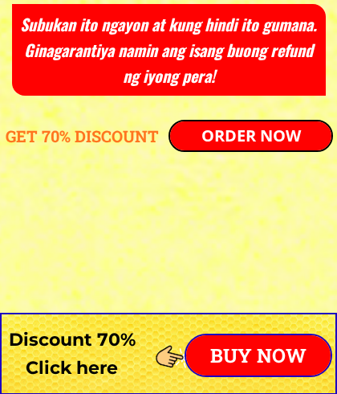
scroll to position [6098, 0]
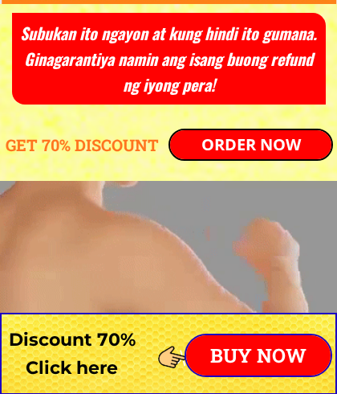
click at [206, 131] on p "ORDER NOW" at bounding box center [250, 144] width 161 height 29
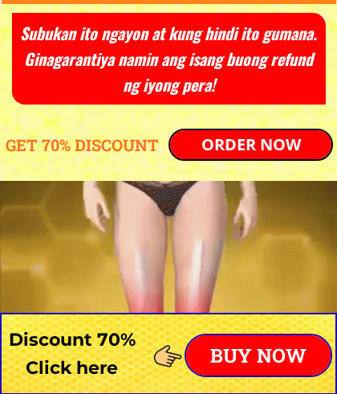
scroll to position [6911, 0]
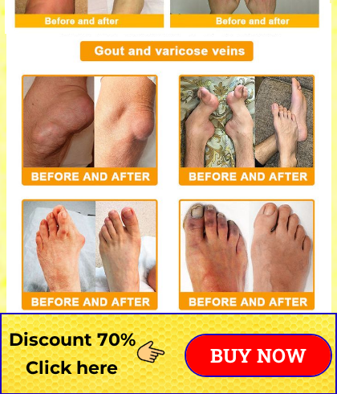
click at [200, 0] on html "Sertipikadong ligtas ng Kagawaran ng Kalusugan ng Pilipinas at FDA. Mabilis na …" at bounding box center [168, 341] width 337 height 14505
